Goal: Task Accomplishment & Management: Complete application form

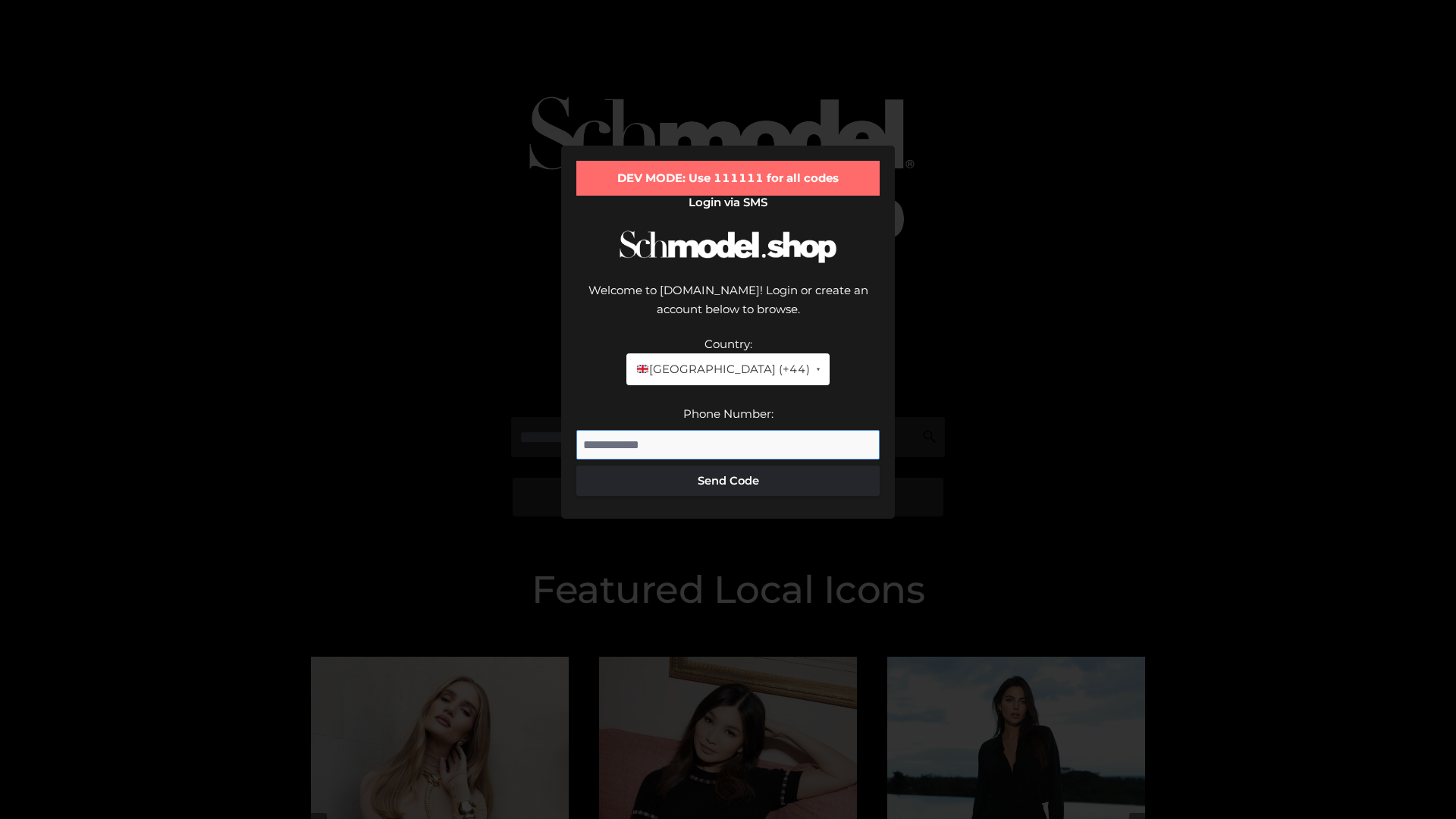
click at [728, 429] on input "Phone Number:" at bounding box center [728, 444] width 304 height 30
type input "**********"
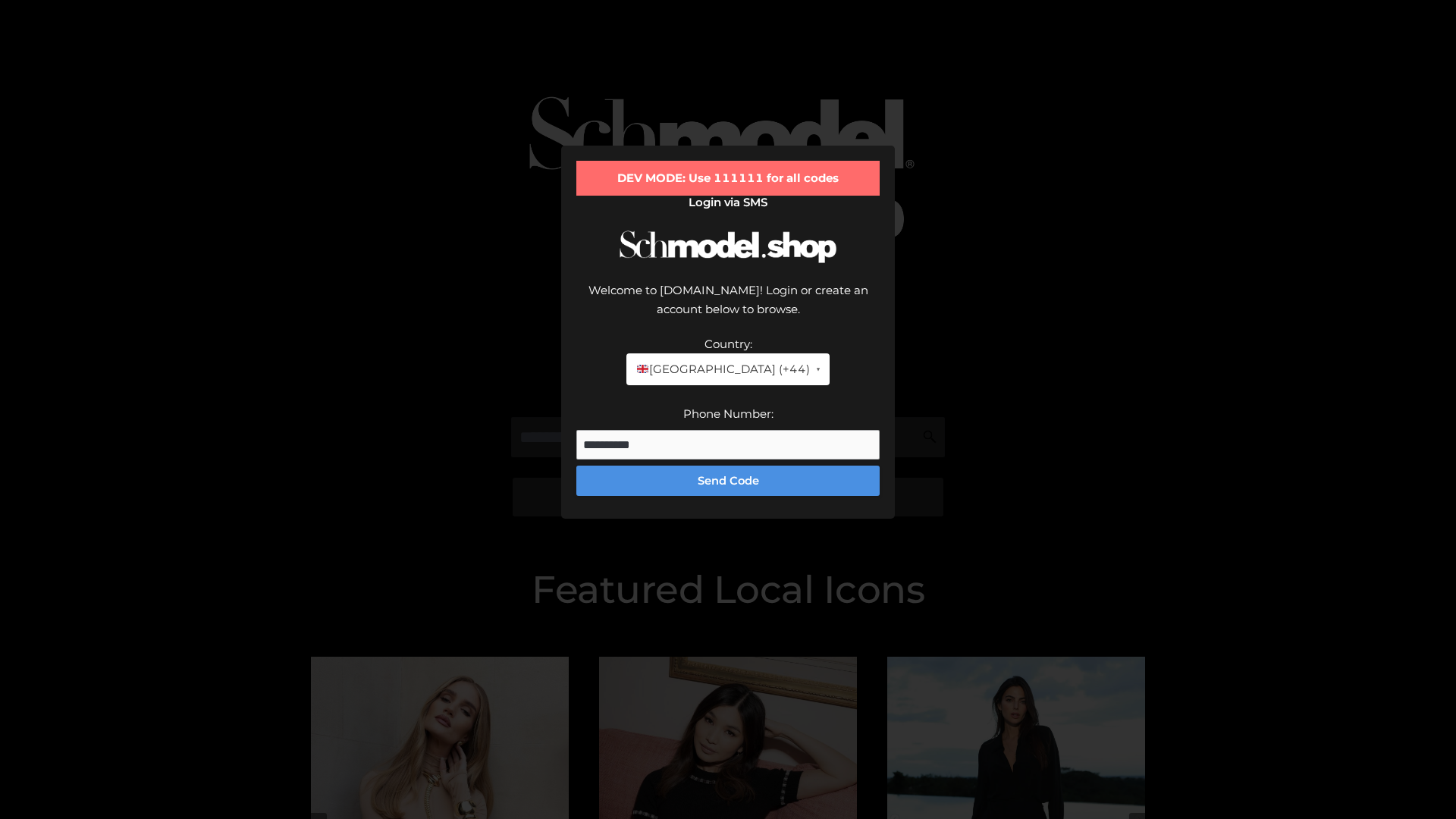
click at [728, 465] on button "Send Code" at bounding box center [728, 480] width 304 height 30
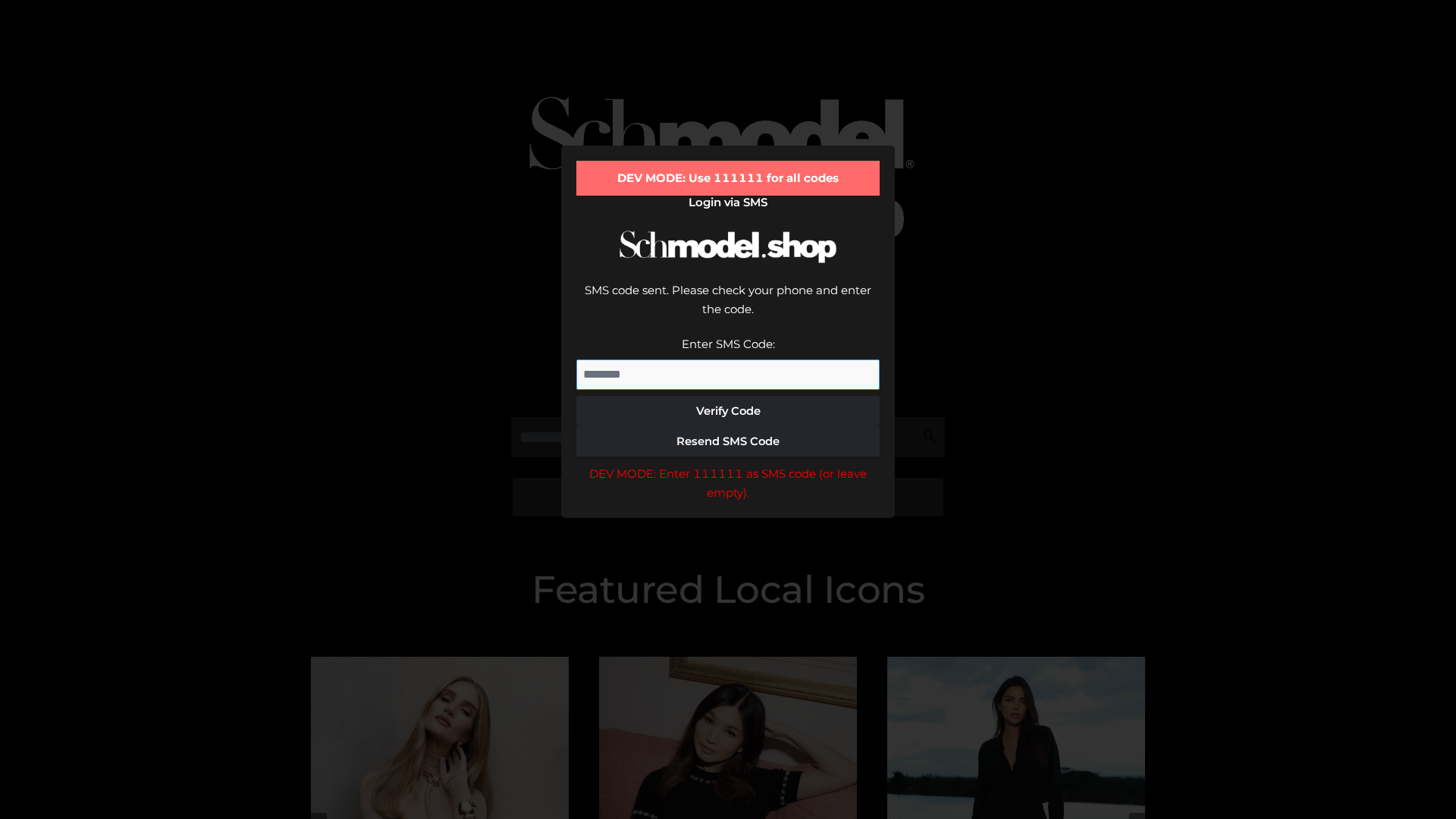
click at [728, 359] on input "Enter SMS Code:" at bounding box center [728, 374] width 304 height 30
type input "******"
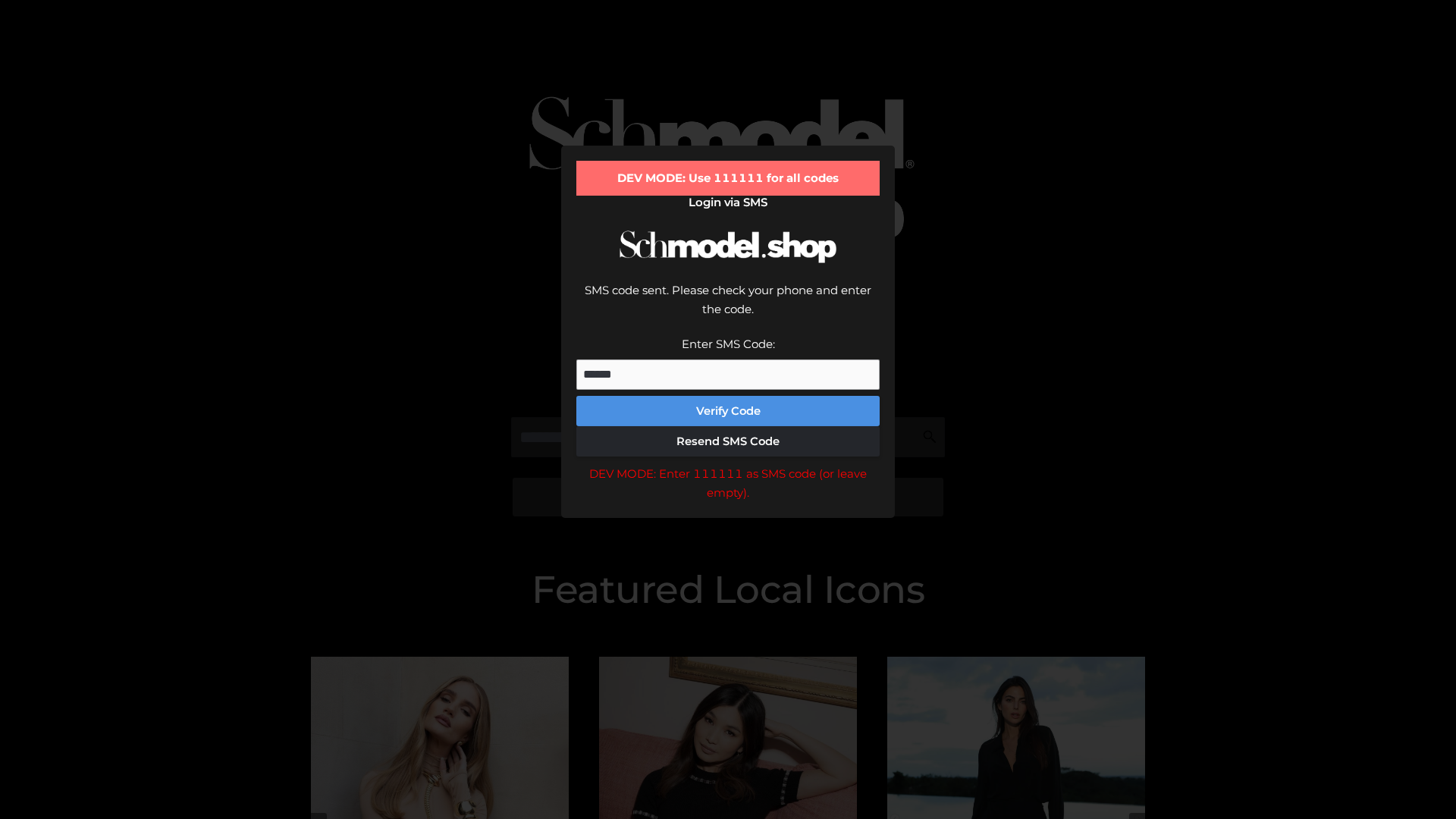
click at [728, 396] on button "Verify Code" at bounding box center [728, 410] width 304 height 30
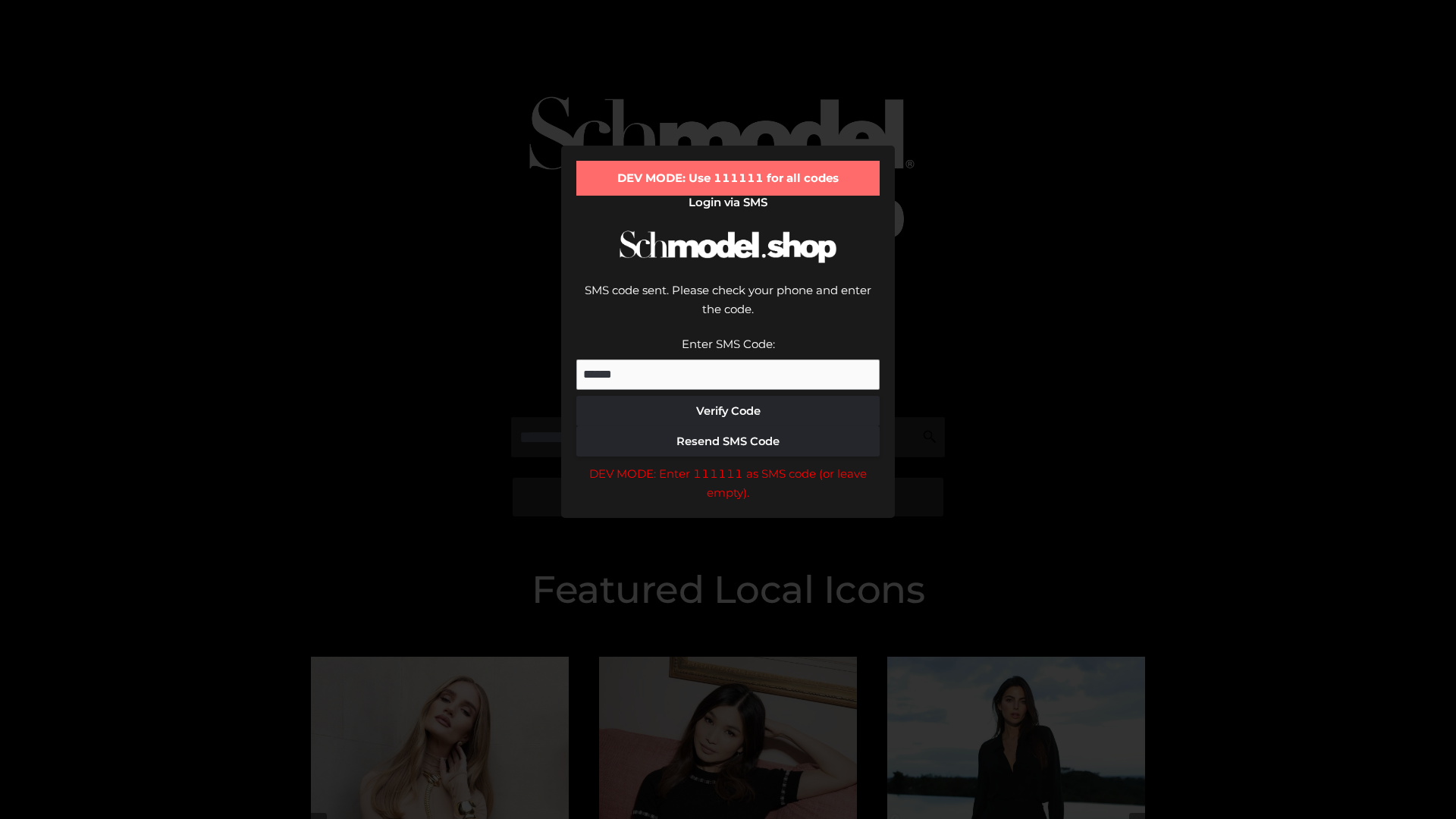
click at [728, 464] on div "DEV MODE: Enter 111111 as SMS code (or leave empty)." at bounding box center [728, 483] width 304 height 39
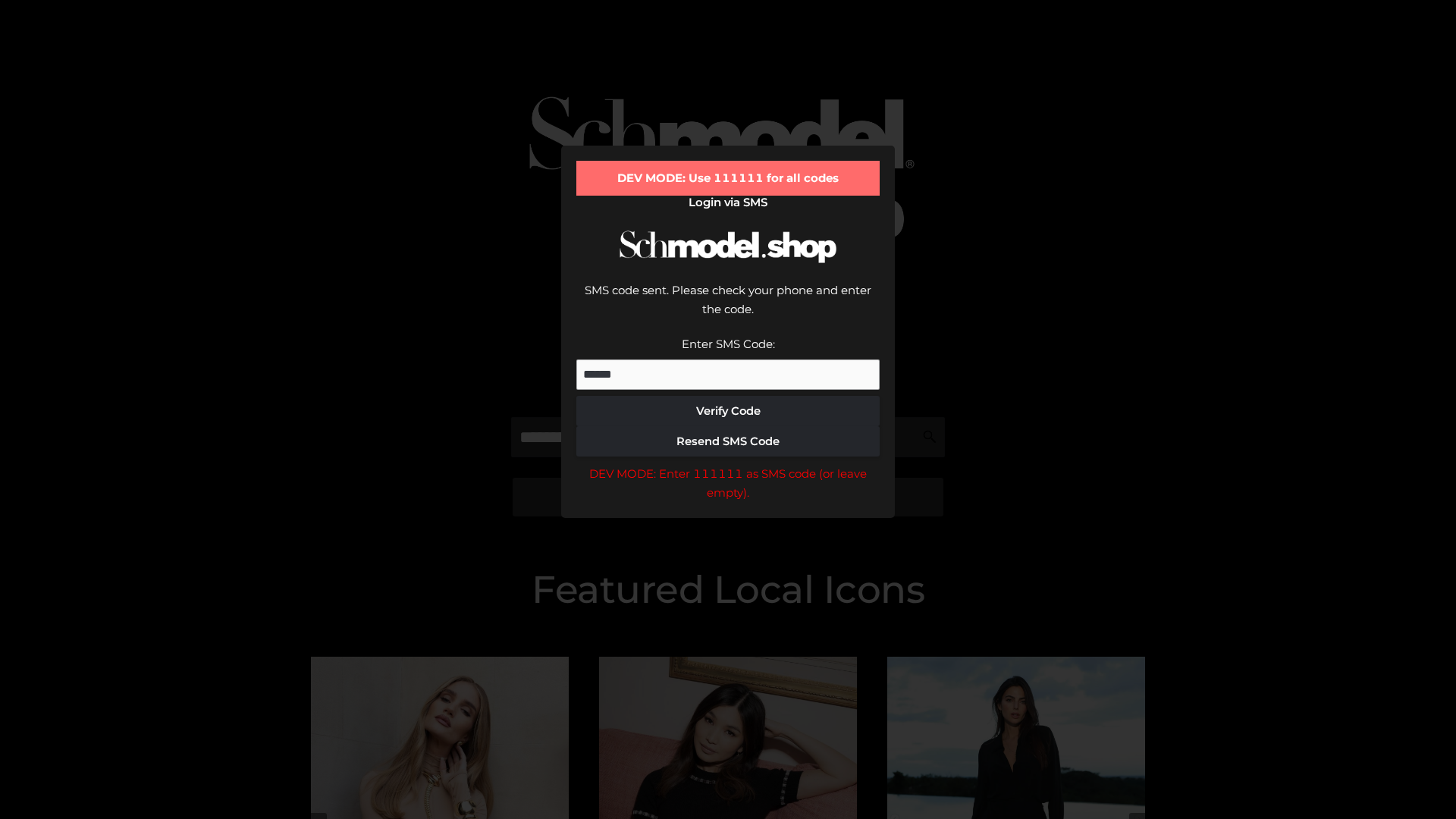
click at [728, 464] on div "DEV MODE: Enter 111111 as SMS code (or leave empty)." at bounding box center [728, 483] width 304 height 39
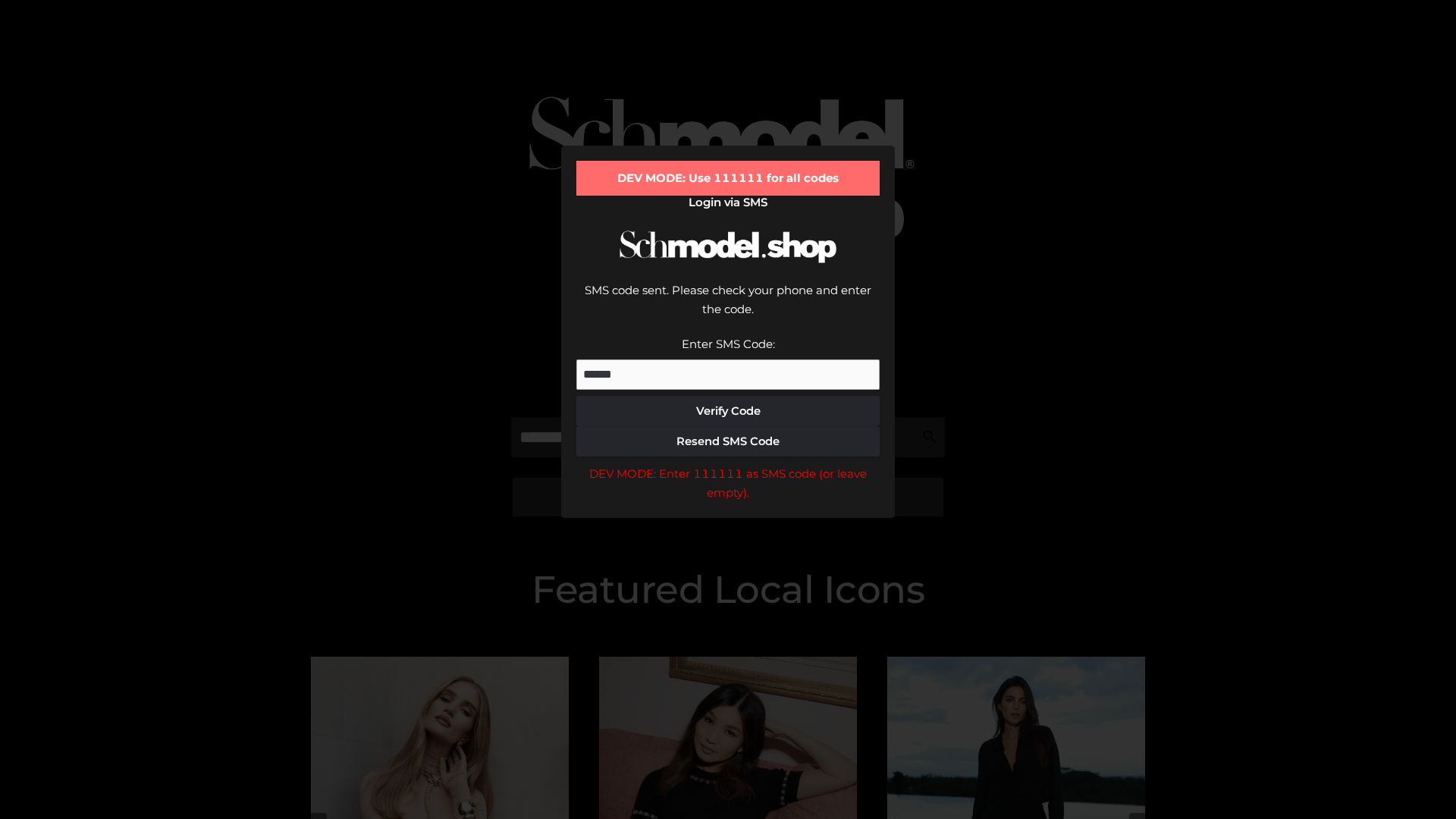
click at [728, 464] on div "DEV MODE: Enter 111111 as SMS code (or leave empty)." at bounding box center [728, 483] width 304 height 39
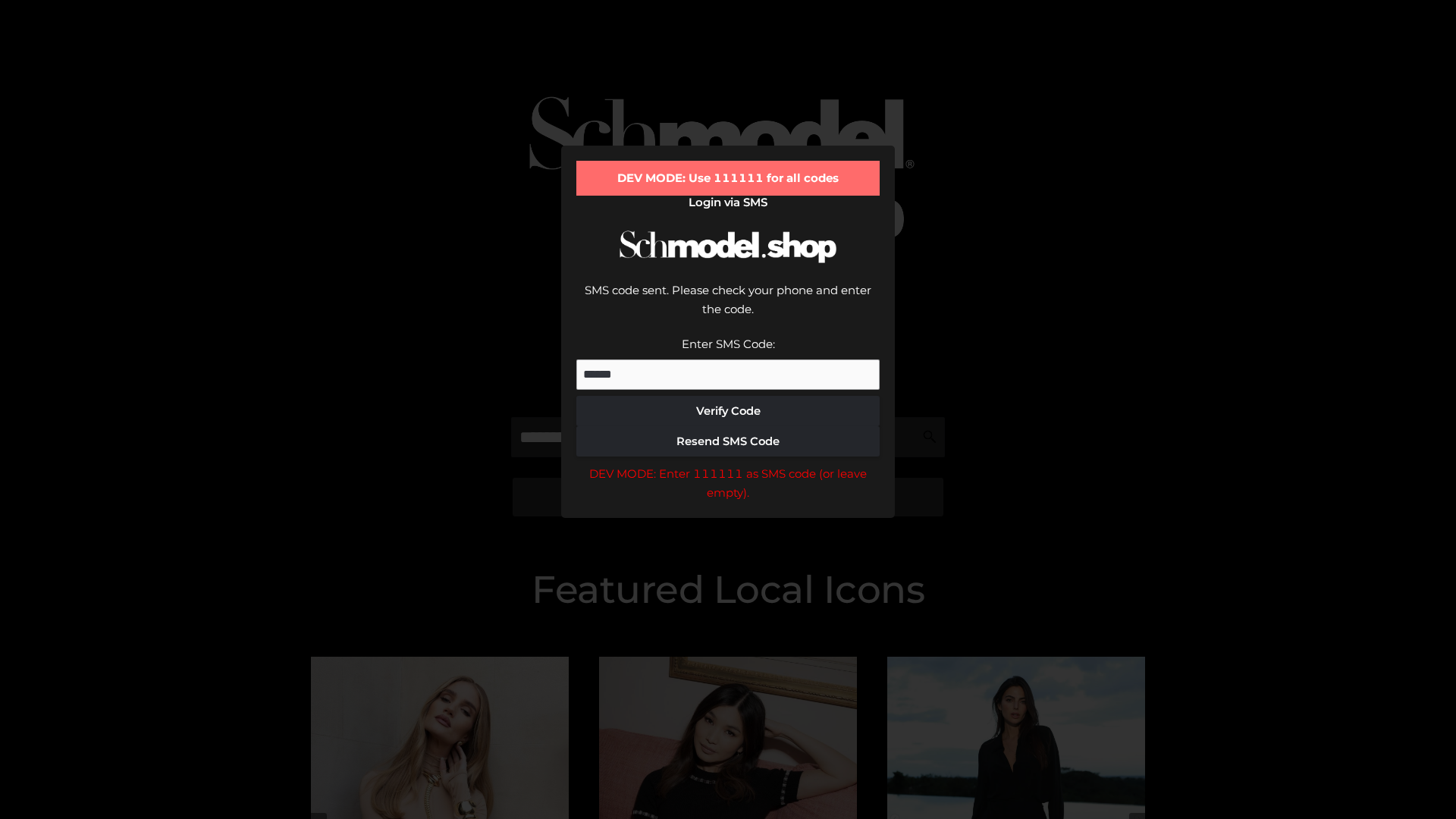
click at [728, 464] on div "DEV MODE: Enter 111111 as SMS code (or leave empty)." at bounding box center [728, 483] width 304 height 39
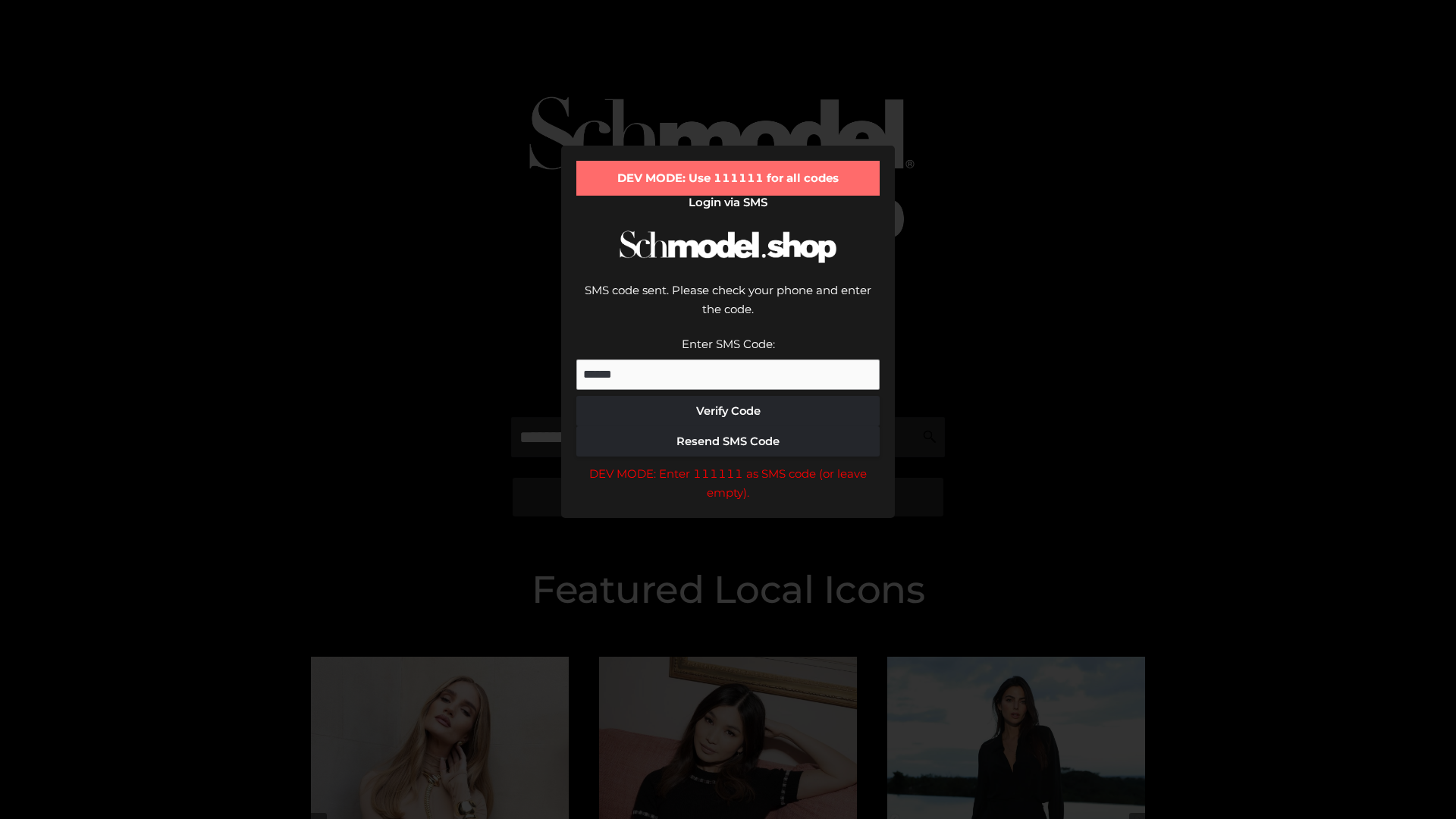
click at [728, 464] on div "DEV MODE: Enter 111111 as SMS code (or leave empty)." at bounding box center [728, 483] width 304 height 39
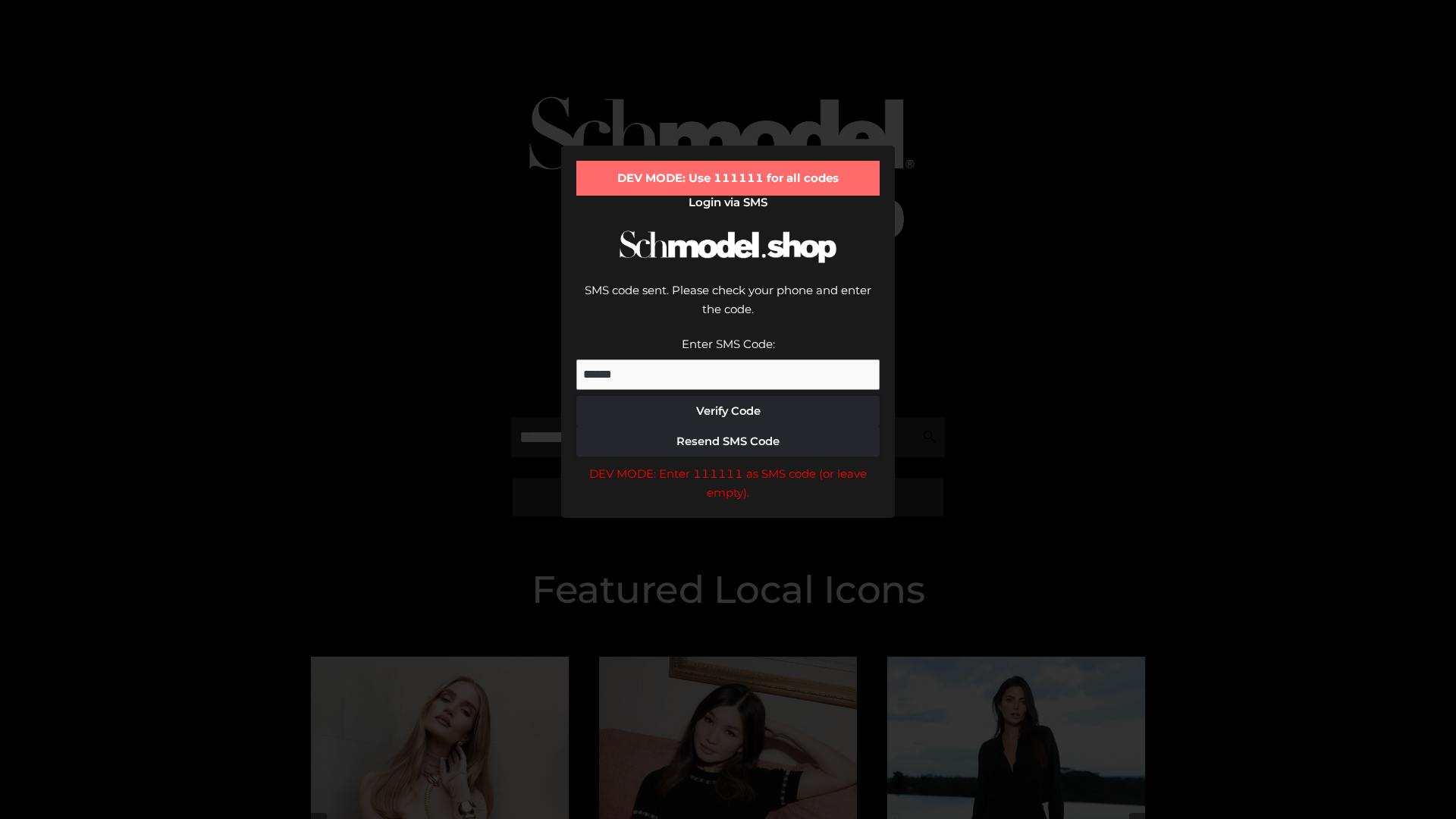
click at [728, 464] on div "DEV MODE: Enter 111111 as SMS code (or leave empty)." at bounding box center [728, 483] width 304 height 39
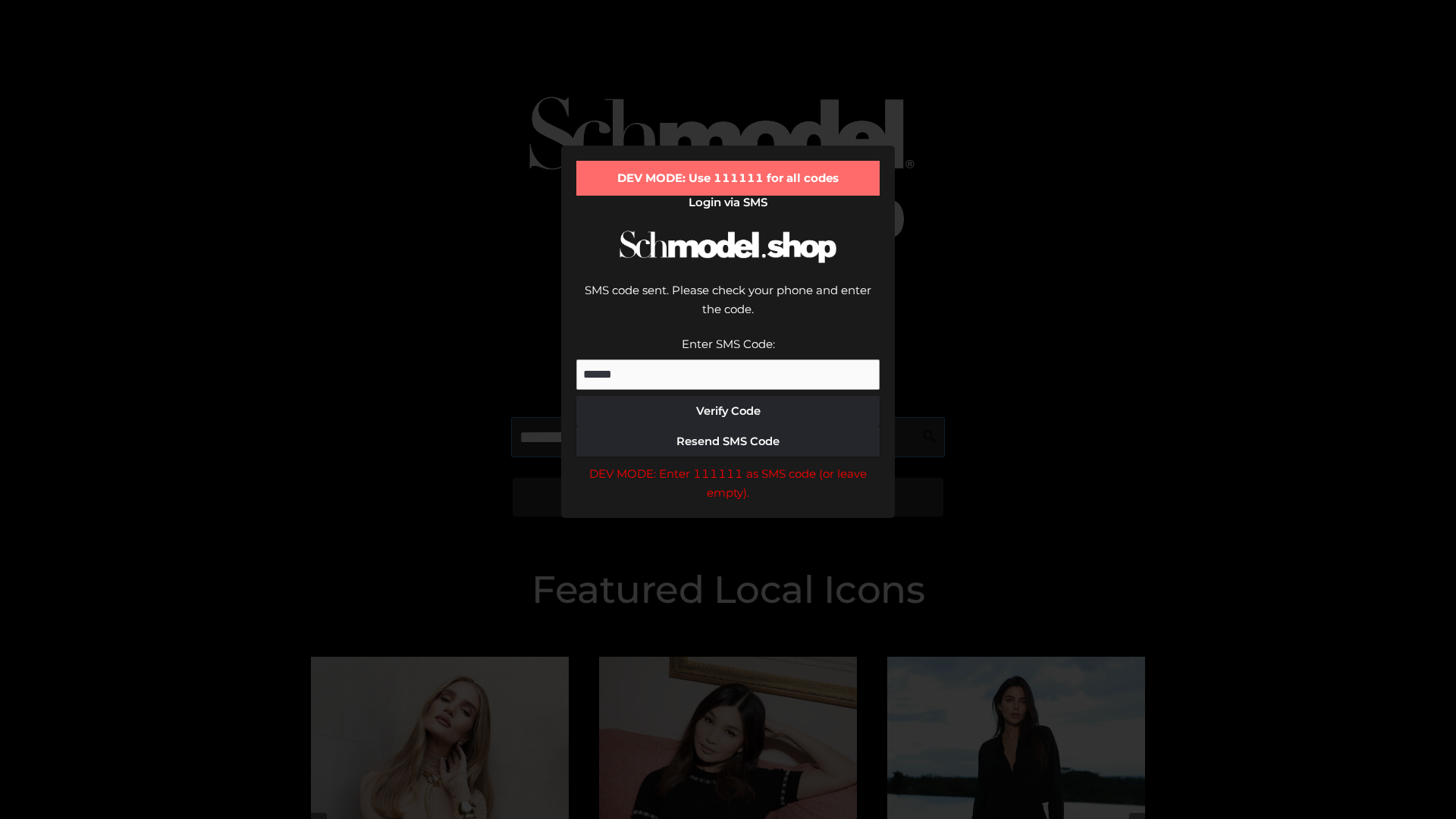
scroll to position [0, 78]
click at [728, 464] on div "DEV MODE: Enter 111111 as SMS code (or leave empty)." at bounding box center [728, 483] width 304 height 39
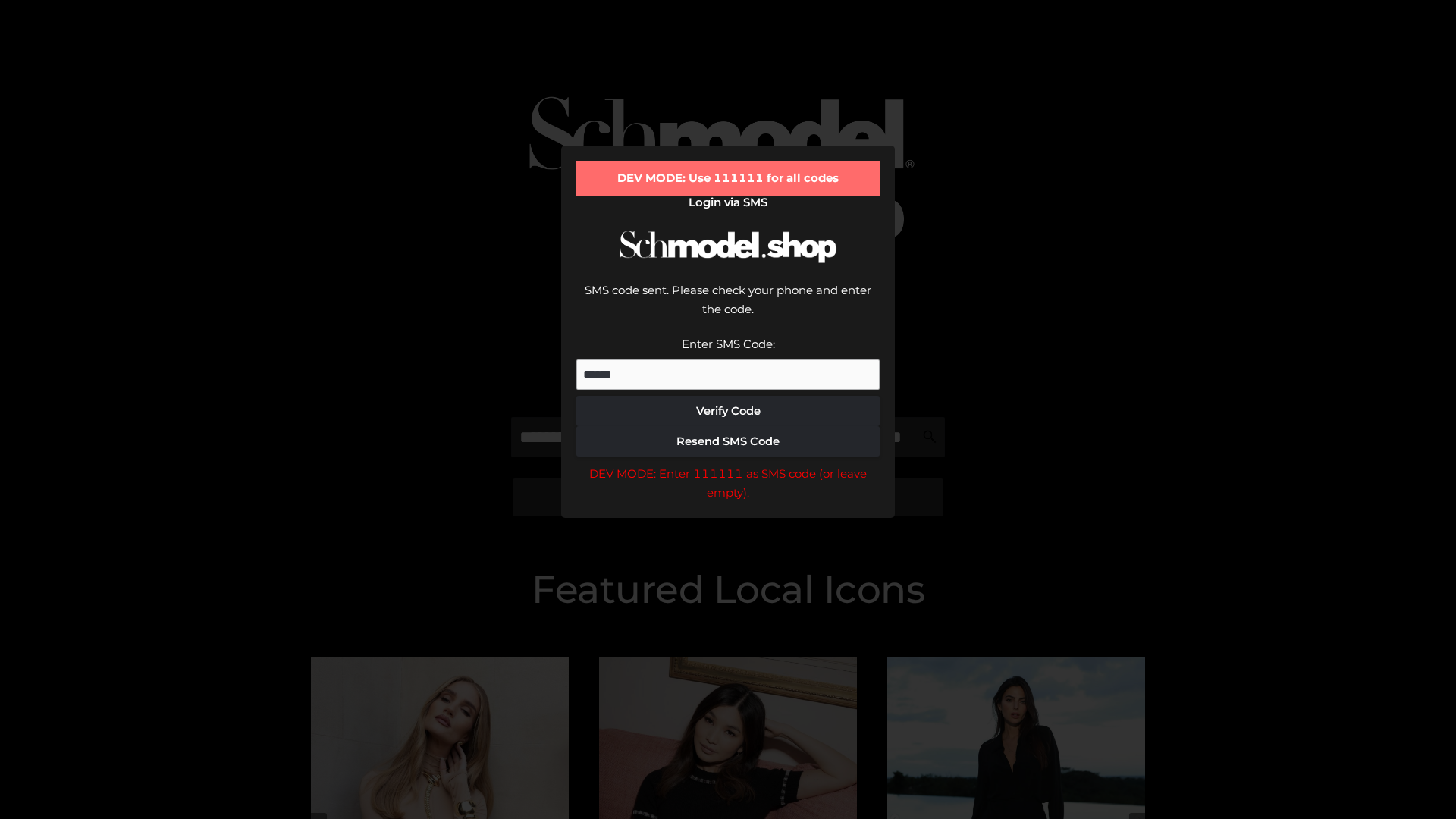
click at [728, 464] on div "DEV MODE: Enter 111111 as SMS code (or leave empty)." at bounding box center [728, 483] width 304 height 39
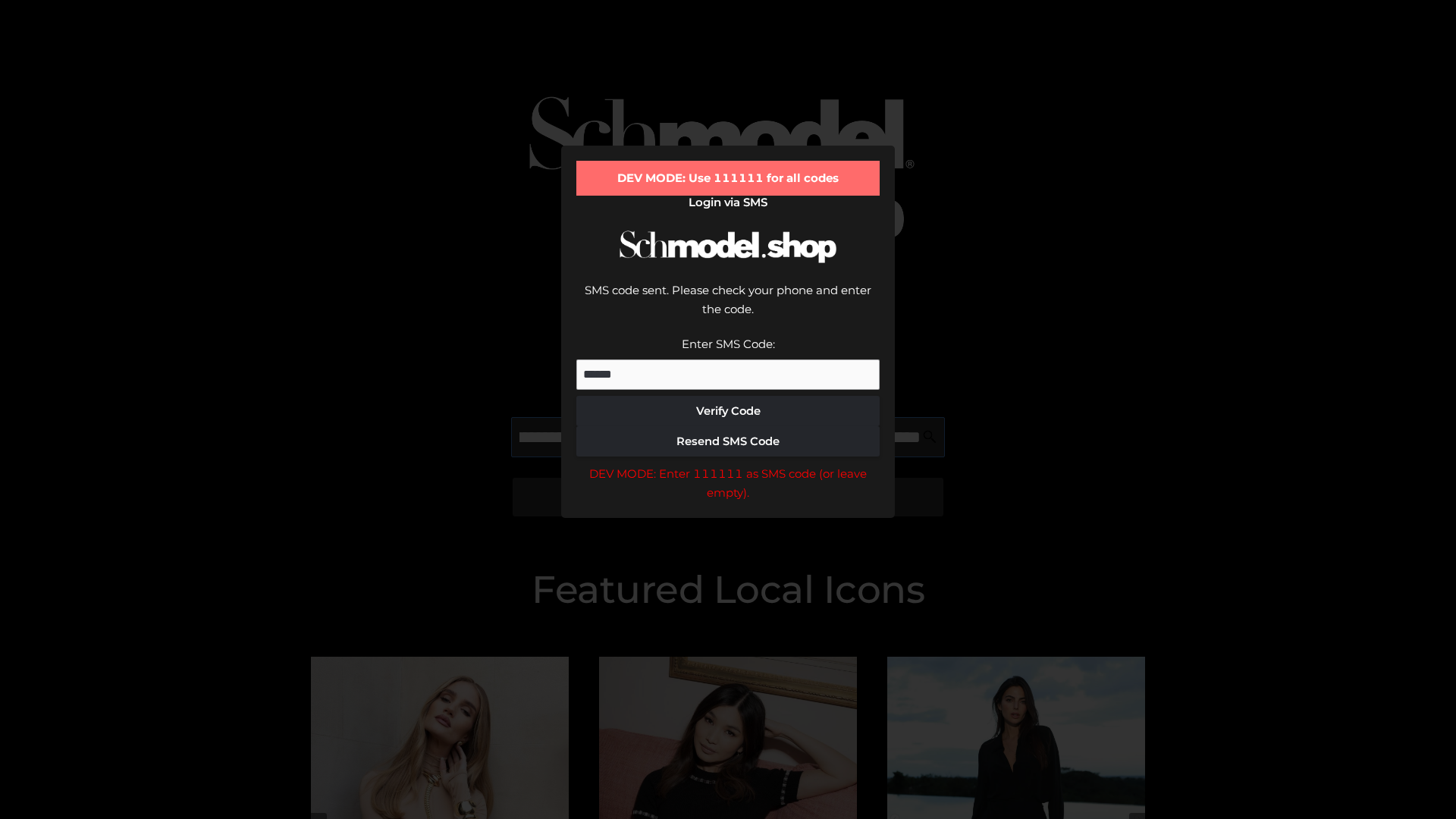
scroll to position [0, 165]
click at [728, 464] on div "DEV MODE: Enter 111111 as SMS code (or leave empty)." at bounding box center [728, 483] width 304 height 39
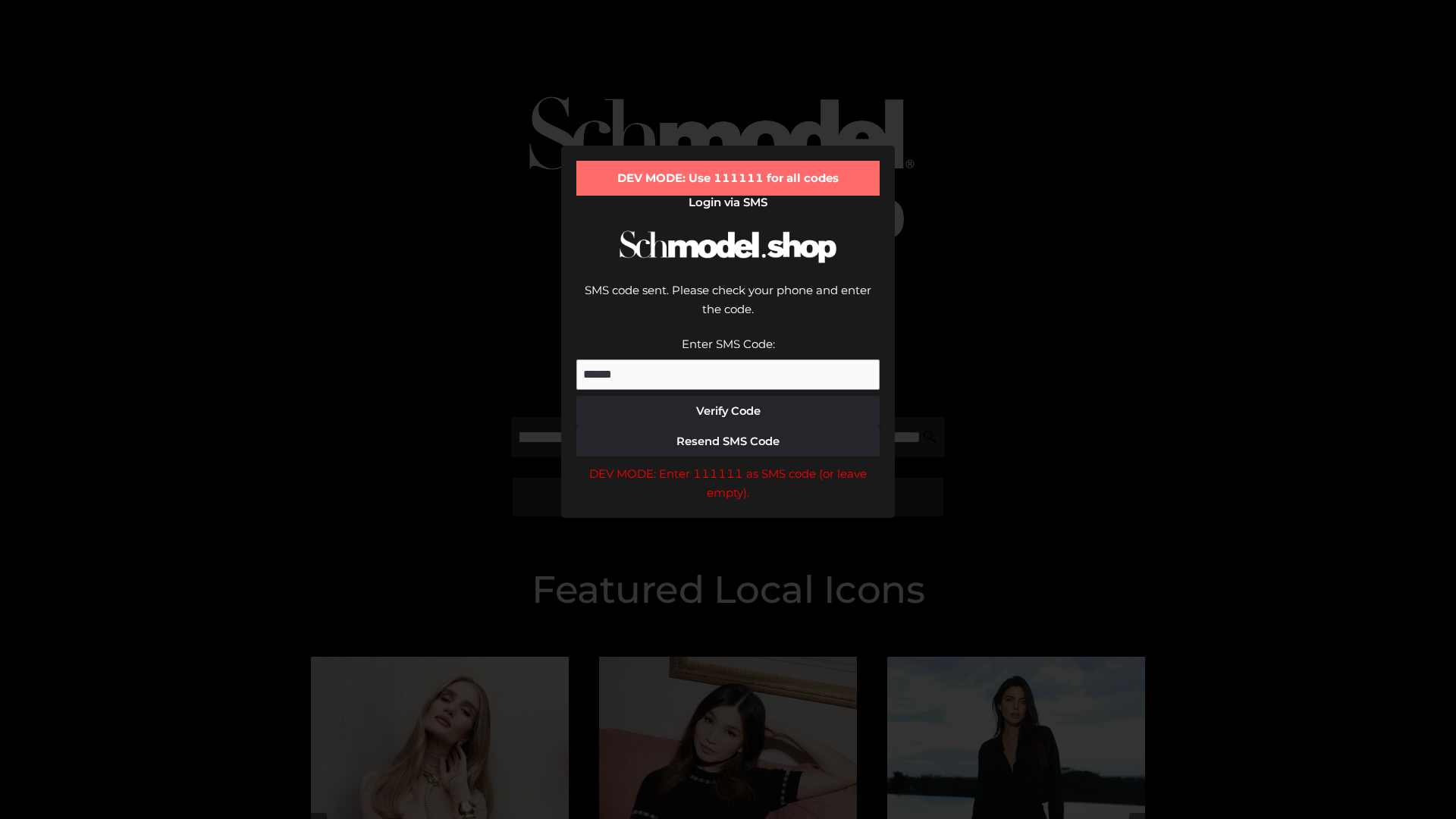
click at [728, 464] on div "DEV MODE: Enter 111111 as SMS code (or leave empty)." at bounding box center [728, 483] width 304 height 39
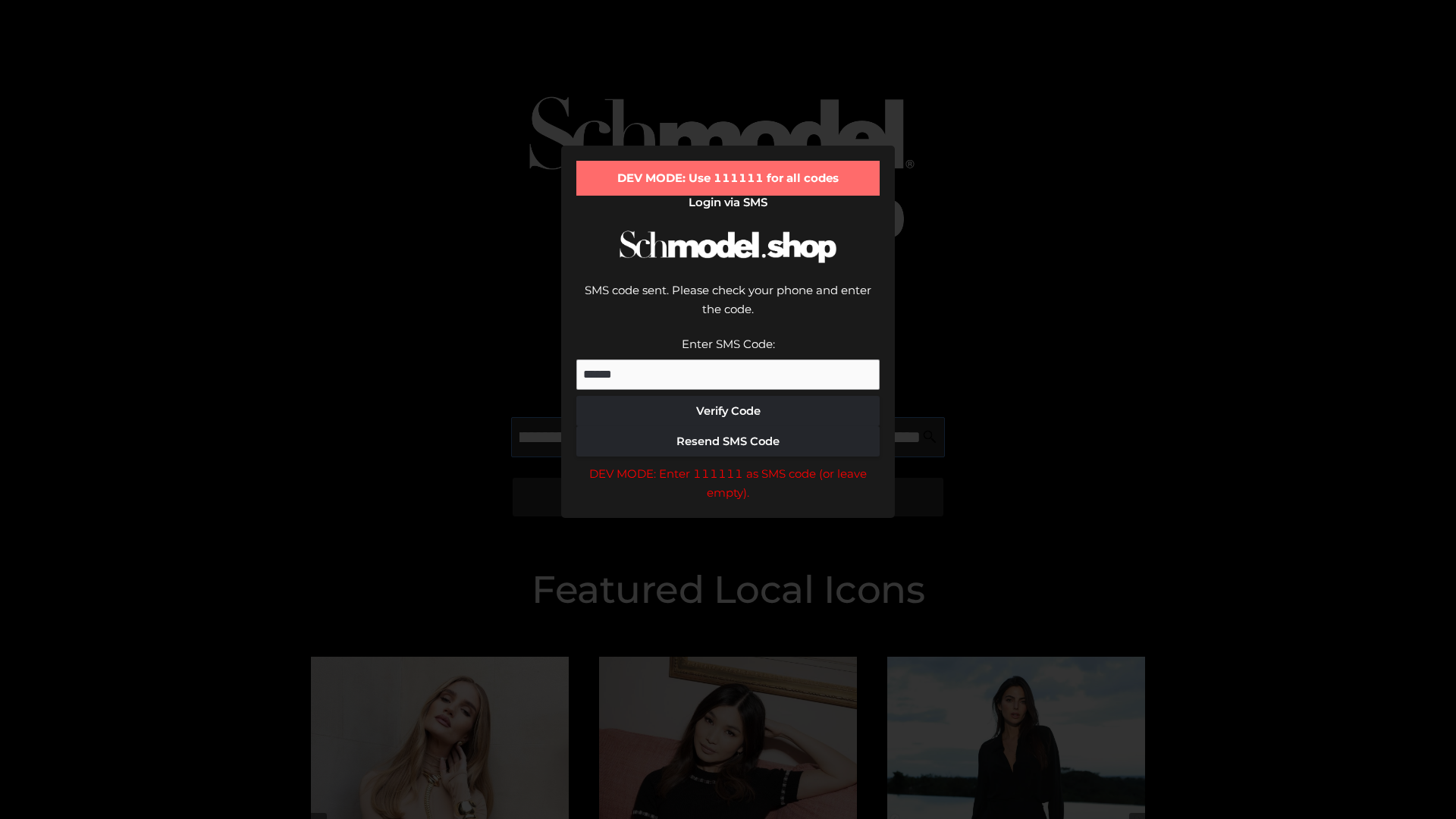
scroll to position [0, 257]
click at [728, 464] on div "DEV MODE: Enter 111111 as SMS code (or leave empty)." at bounding box center [728, 483] width 304 height 39
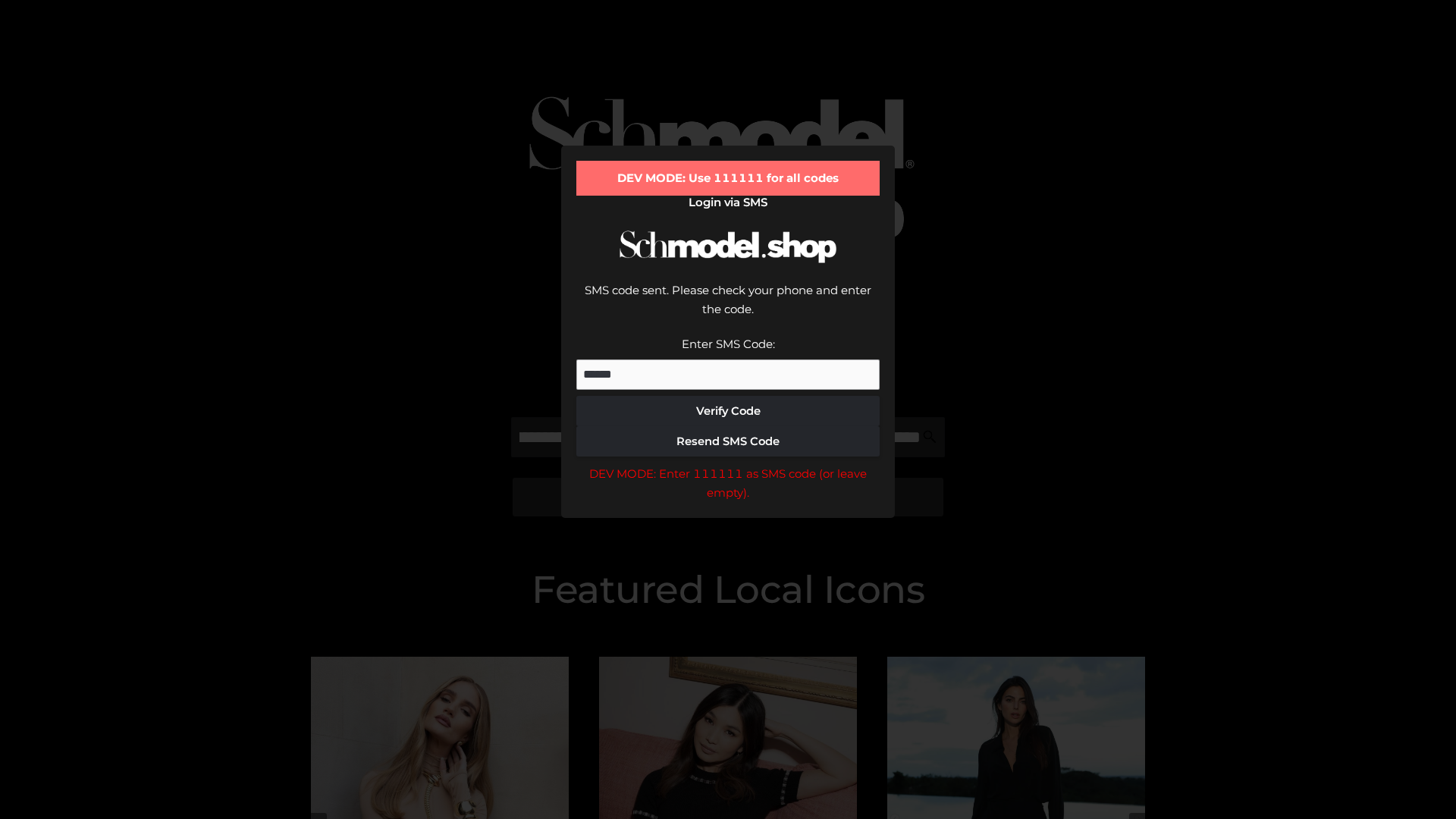
click at [728, 464] on div "DEV MODE: Enter 111111 as SMS code (or leave empty)." at bounding box center [728, 483] width 304 height 39
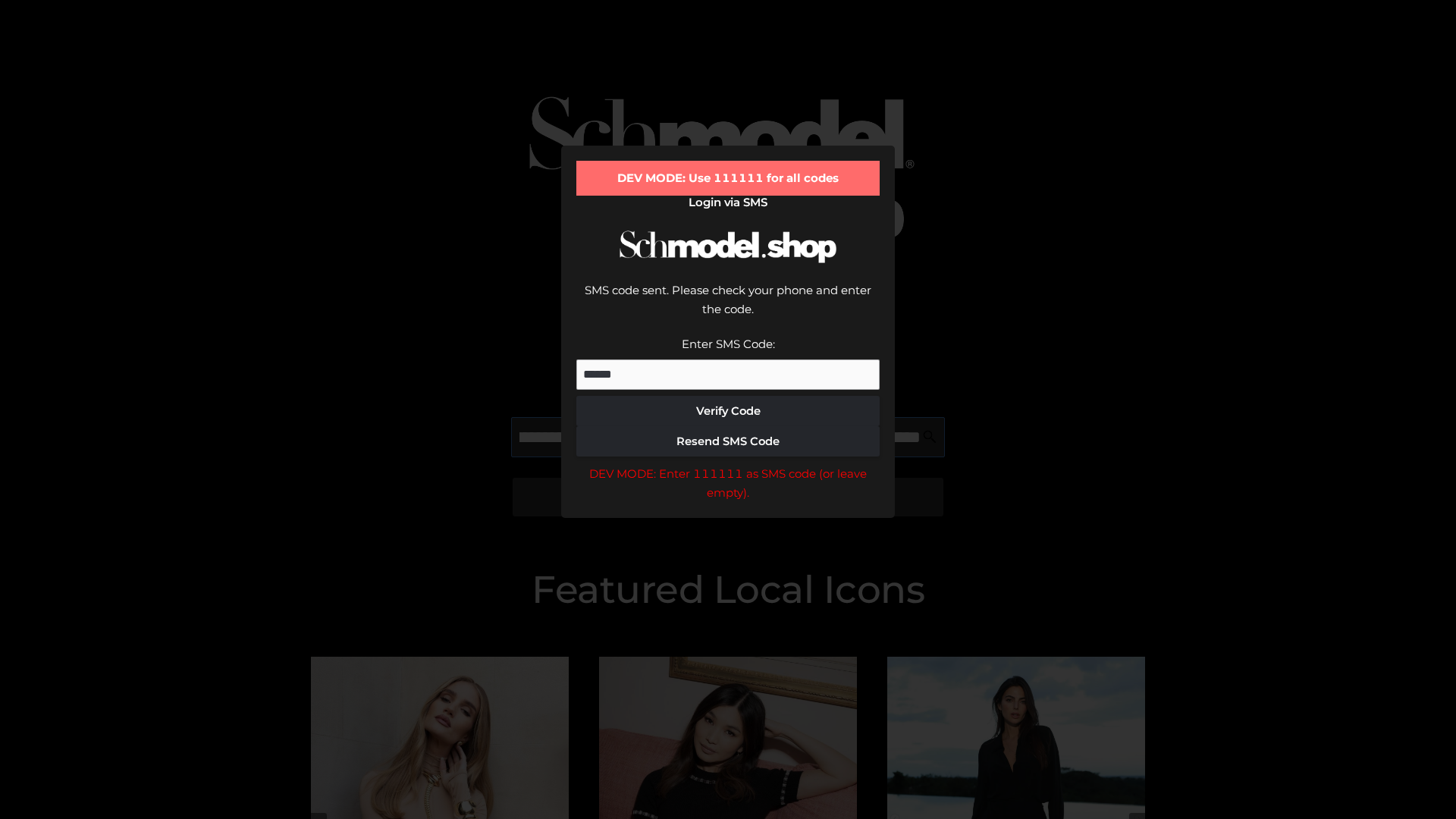
scroll to position [0, 352]
click at [728, 464] on div "DEV MODE: Enter 111111 as SMS code (or leave empty)." at bounding box center [728, 483] width 304 height 39
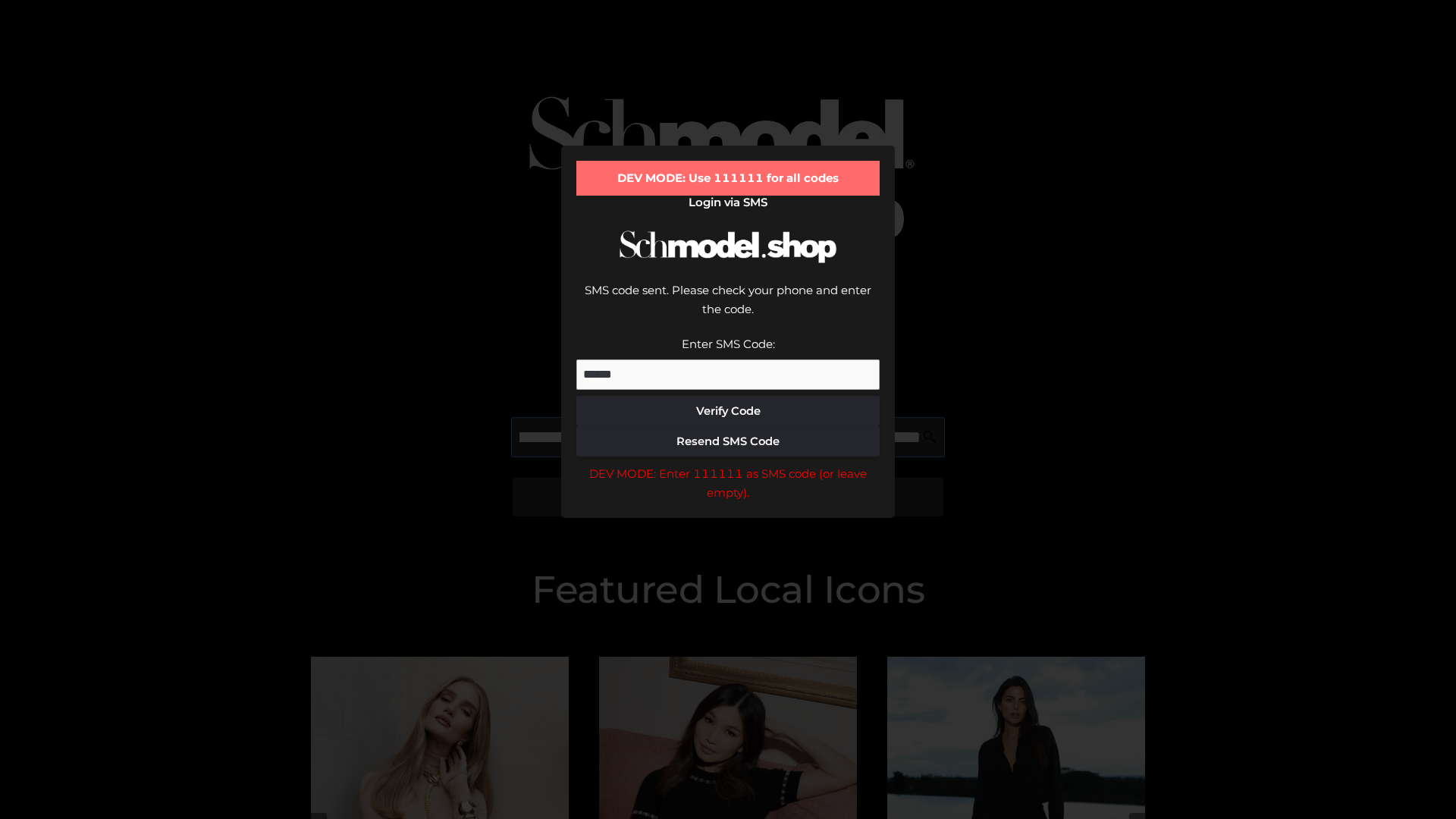
type input "**********"
